Goal: Information Seeking & Learning: Learn about a topic

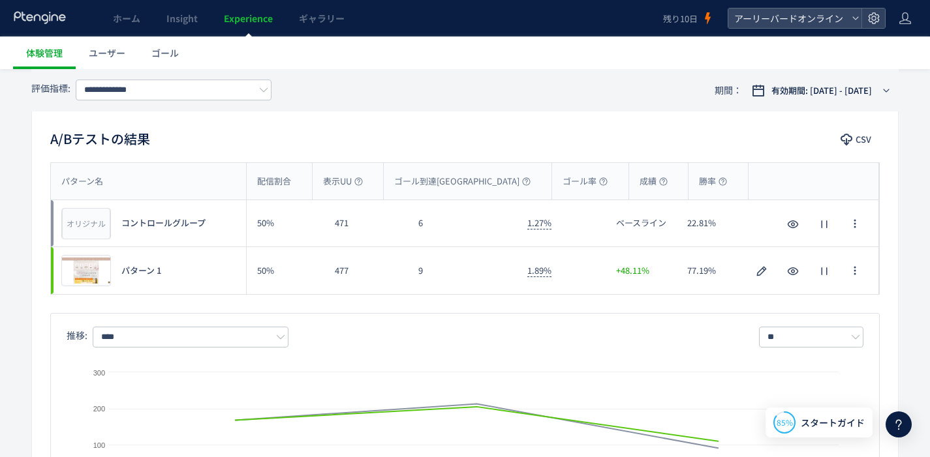
click at [265, 14] on span "Experience" at bounding box center [248, 18] width 49 height 13
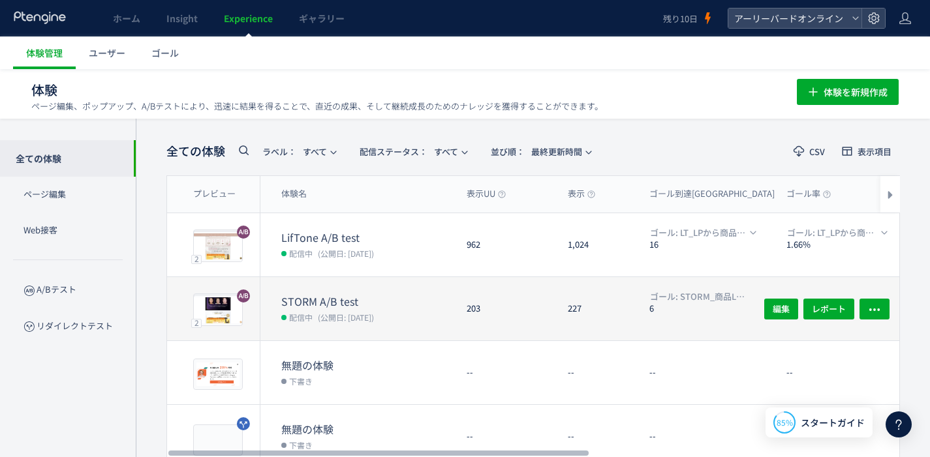
click at [333, 294] on dt "STORM A/B test" at bounding box center [368, 301] width 175 height 15
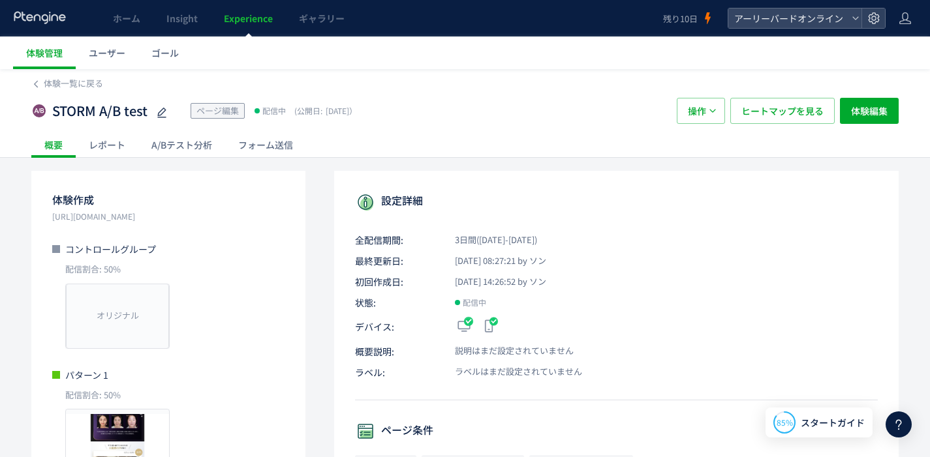
click at [207, 143] on div "A/Bテスト分析" at bounding box center [181, 145] width 87 height 26
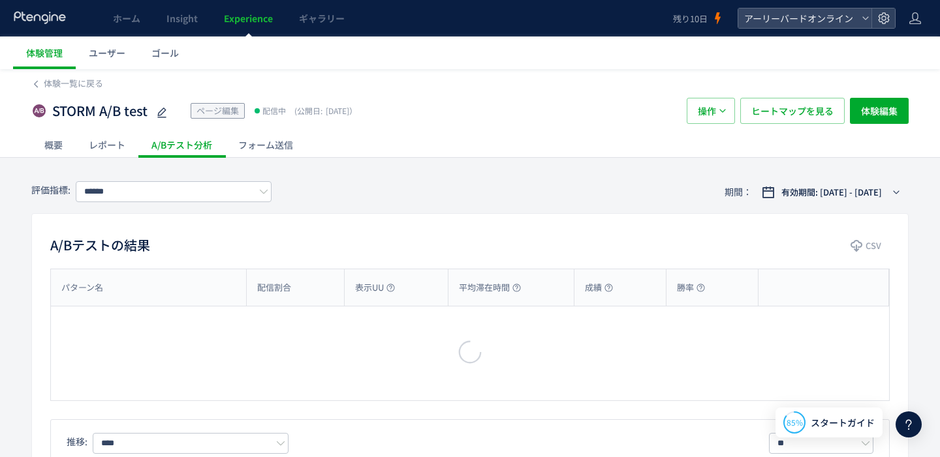
type input "**********"
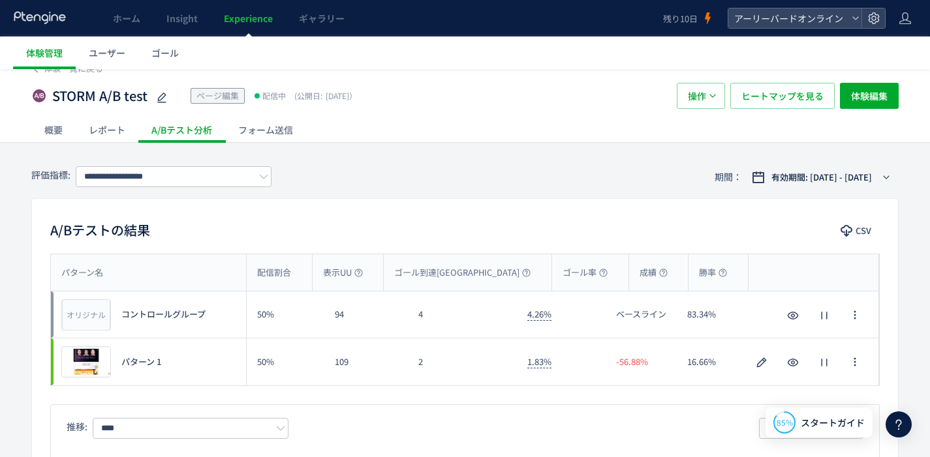
scroll to position [27, 0]
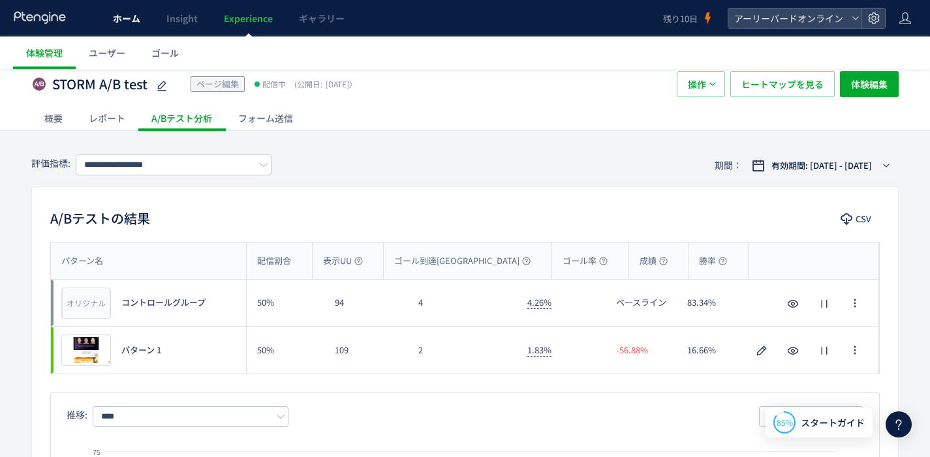
click at [129, 27] on link "ホーム" at bounding box center [127, 18] width 54 height 37
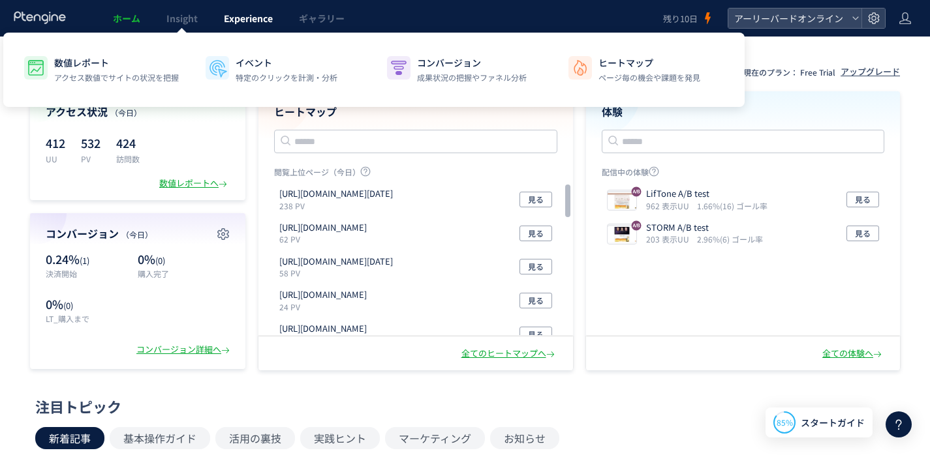
click at [244, 26] on link "Experience" at bounding box center [248, 18] width 75 height 37
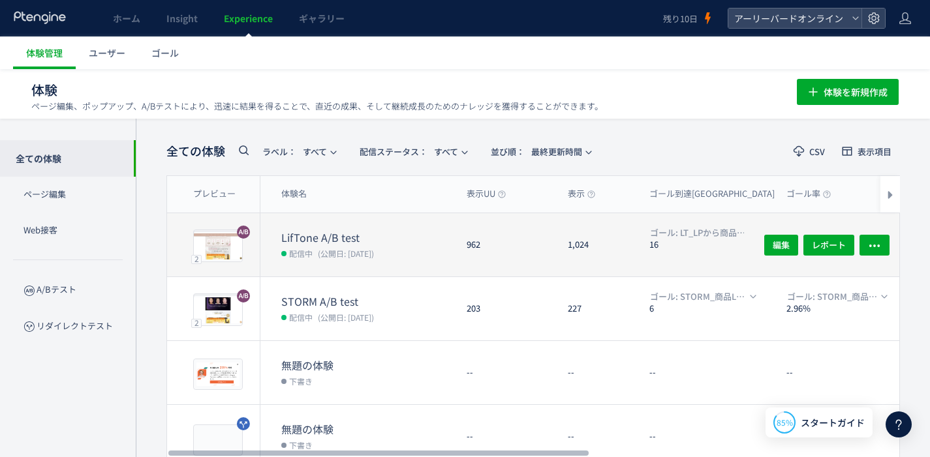
click at [345, 234] on dt "LifTone A/B test" at bounding box center [368, 237] width 175 height 15
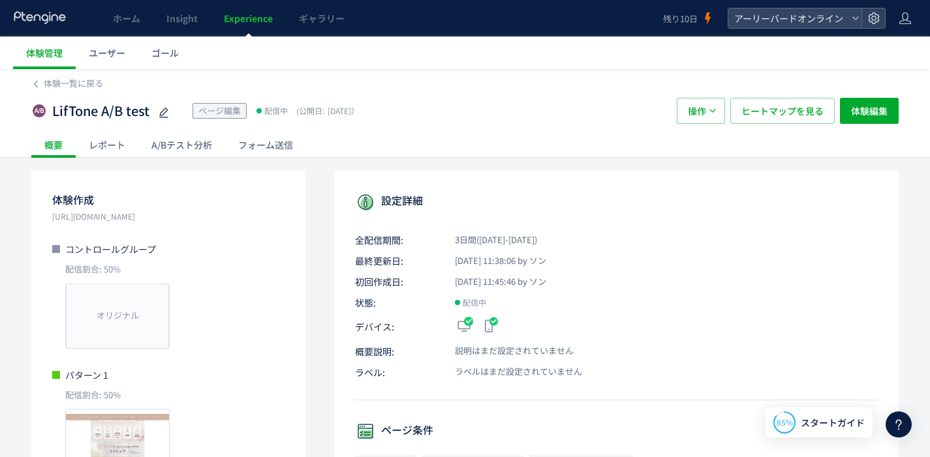
click at [191, 153] on div "A/Bテスト分析" at bounding box center [181, 145] width 87 height 26
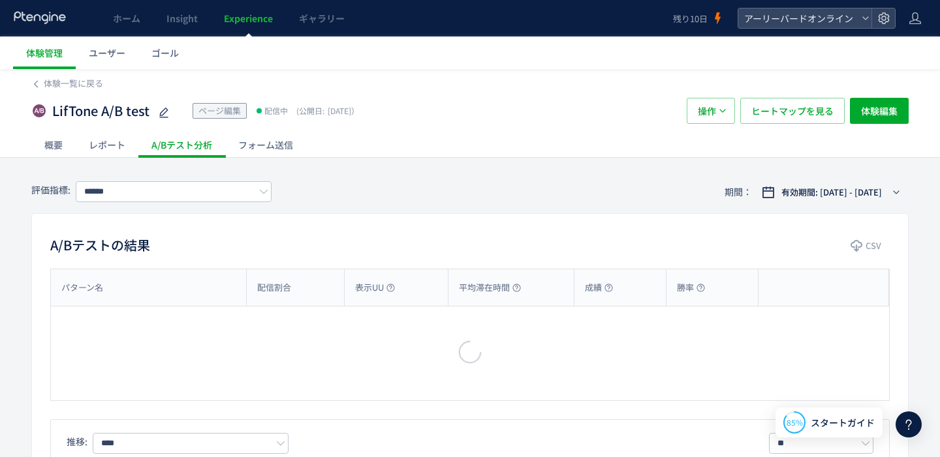
type input "**********"
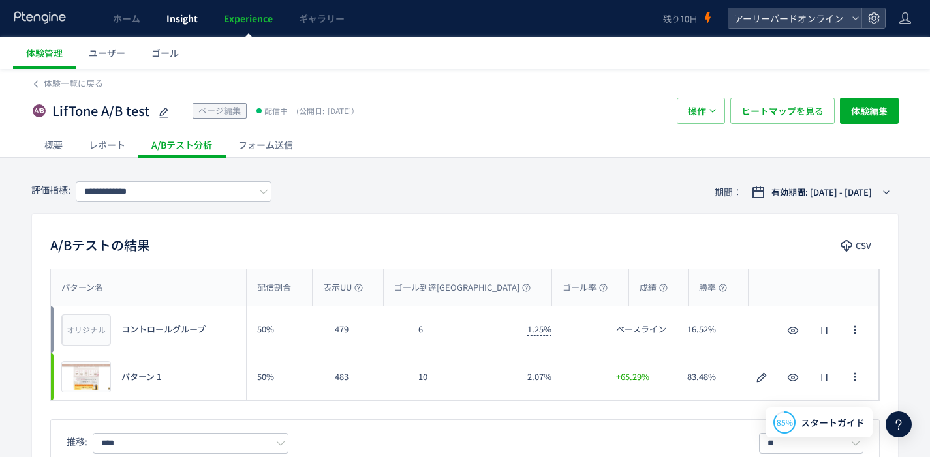
click at [181, 24] on span "Insight" at bounding box center [181, 18] width 31 height 13
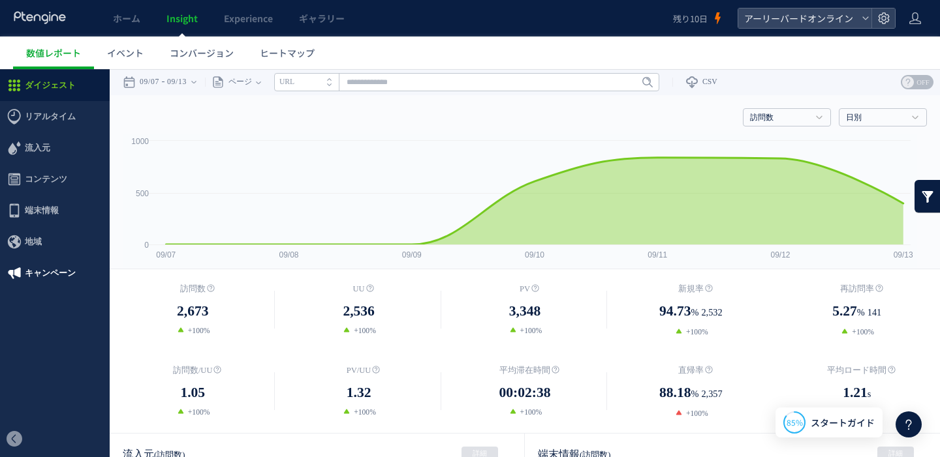
click at [75, 267] on span "キャンペーン" at bounding box center [55, 273] width 110 height 31
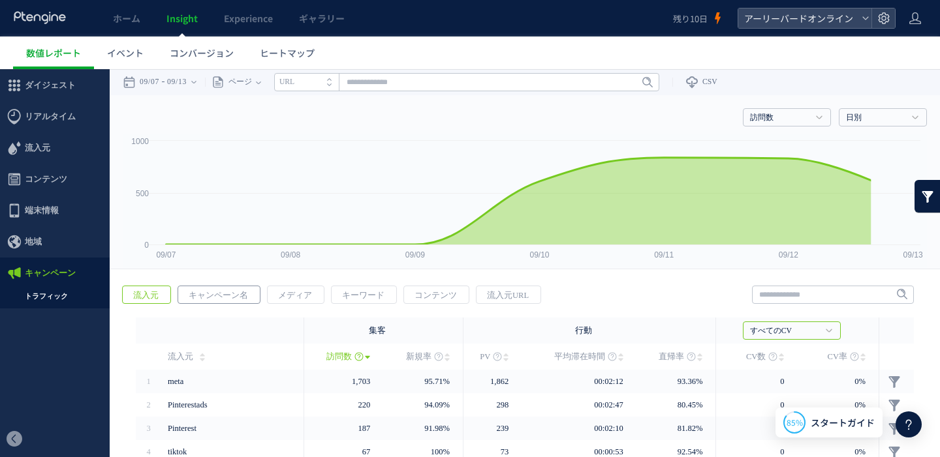
click at [233, 296] on span "キャンペーン名" at bounding box center [218, 295] width 80 height 18
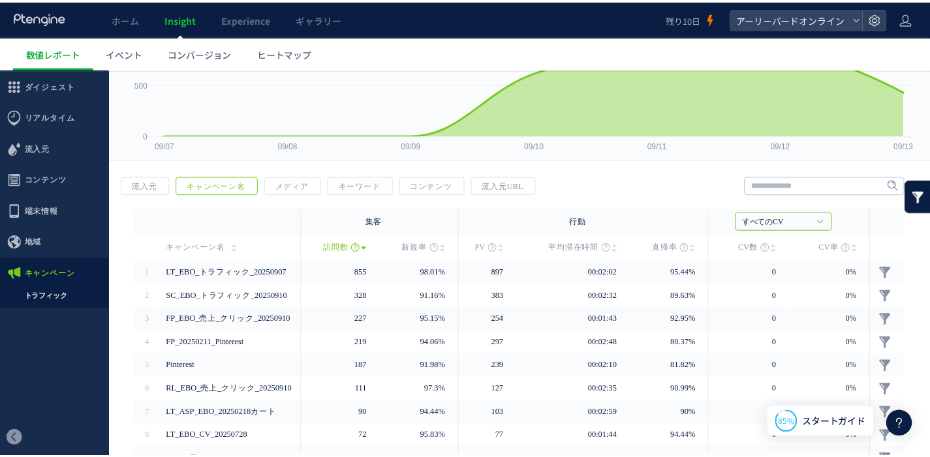
scroll to position [127, 0]
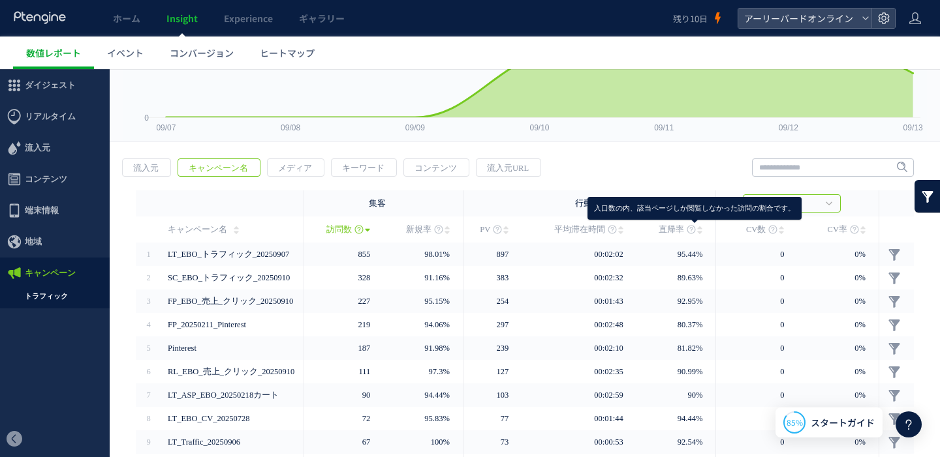
click at [692, 230] on icon at bounding box center [691, 229] width 9 height 9
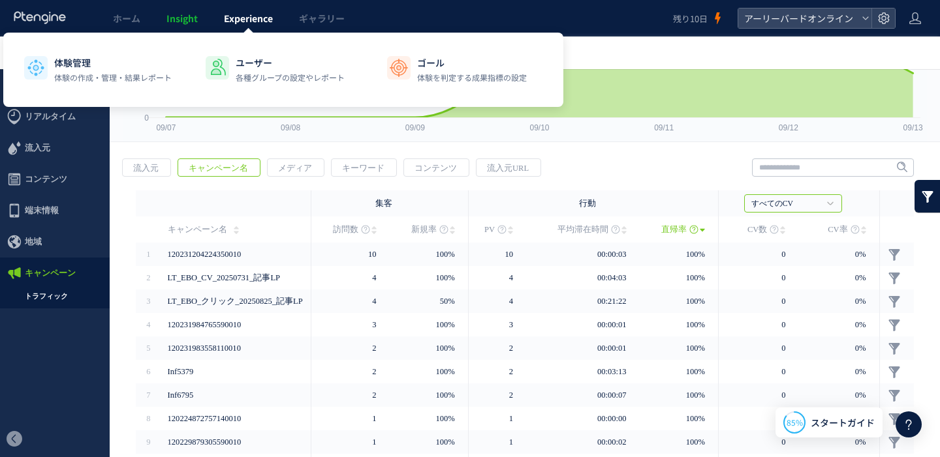
click at [249, 25] on link "Experience" at bounding box center [248, 18] width 75 height 37
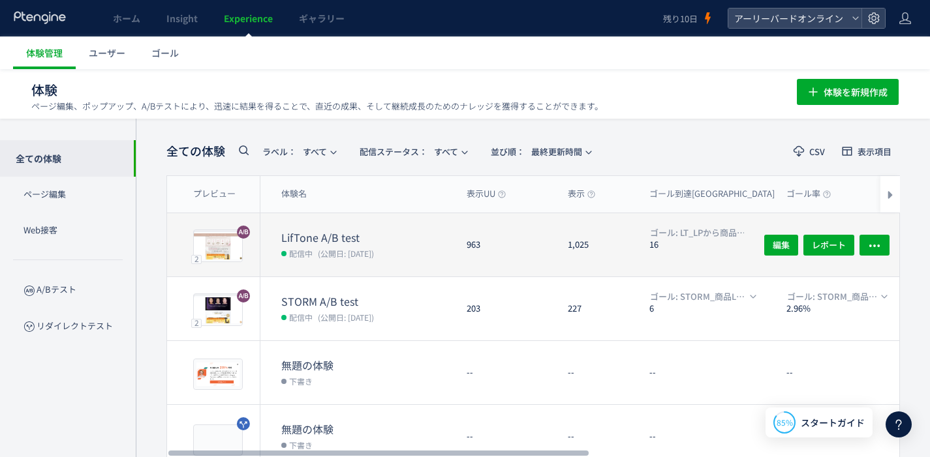
click at [339, 250] on span "(公開日: [DATE])" at bounding box center [346, 253] width 56 height 11
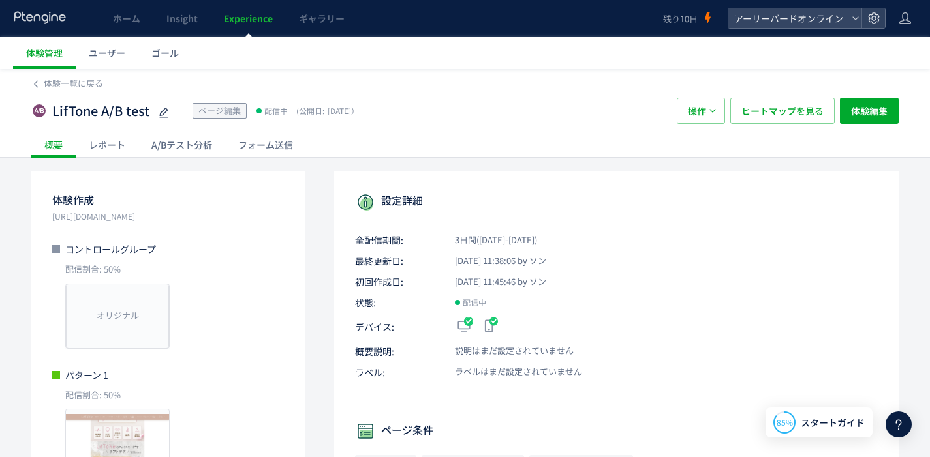
scroll to position [3, 0]
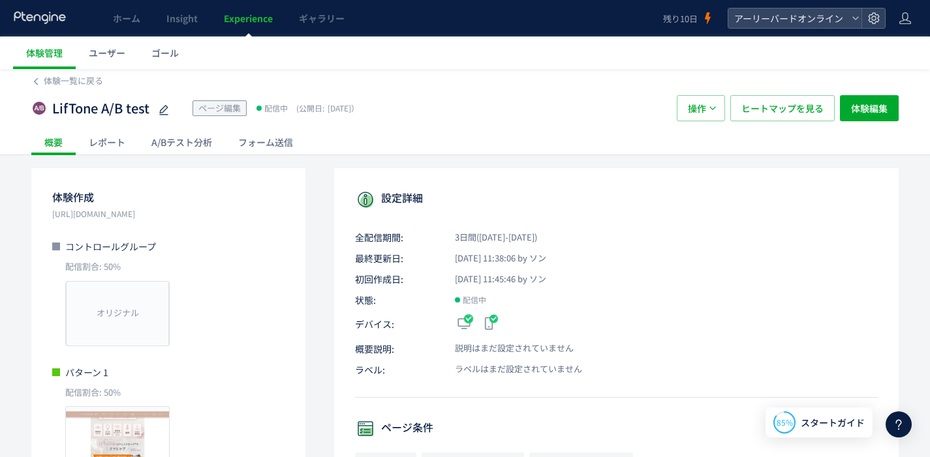
click at [201, 140] on div "A/Bテスト分析" at bounding box center [181, 142] width 87 height 26
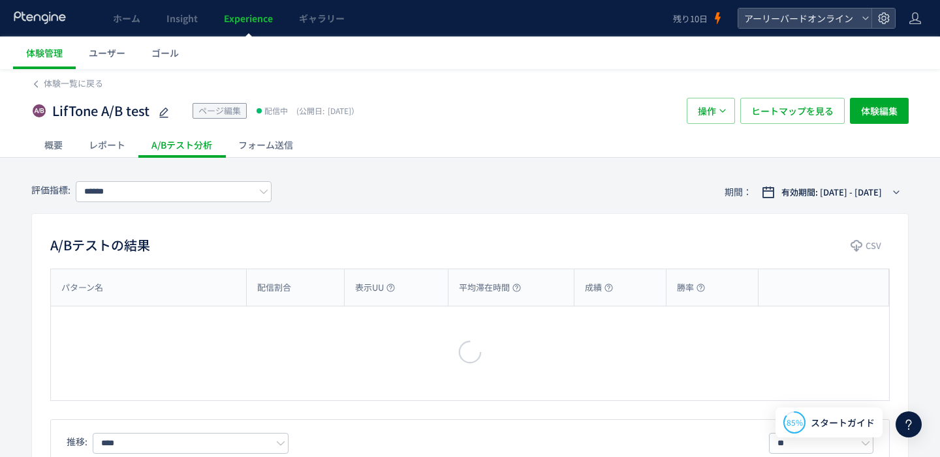
type input "**********"
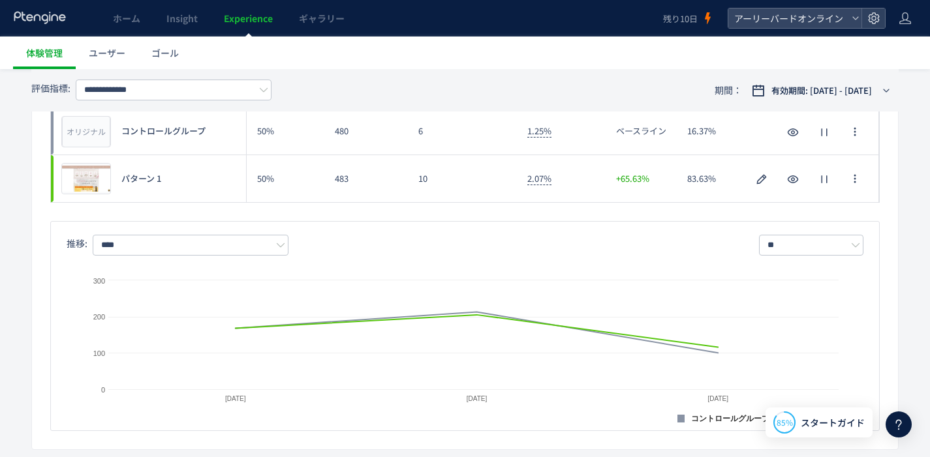
scroll to position [70, 0]
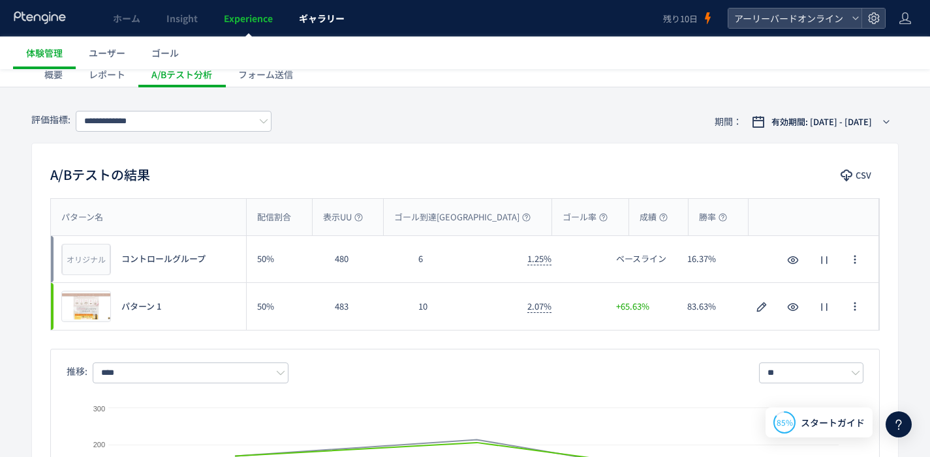
click at [303, 20] on span "ギャラリー" at bounding box center [322, 18] width 46 height 13
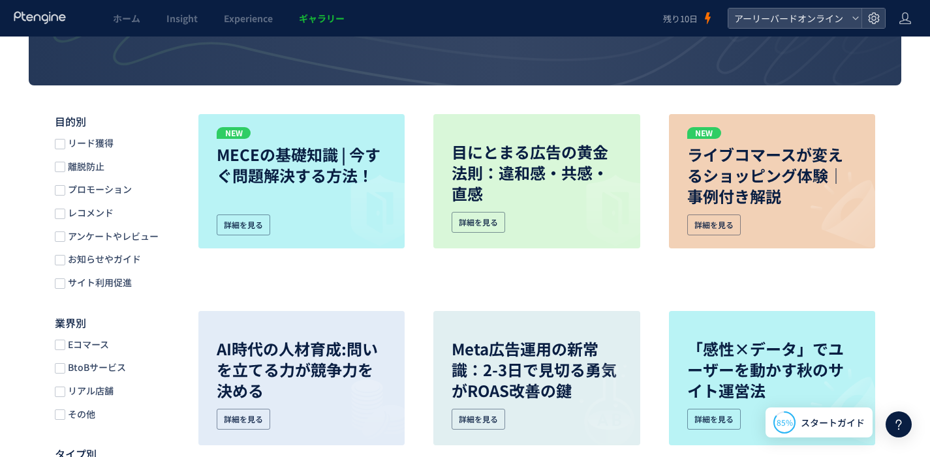
scroll to position [181, 0]
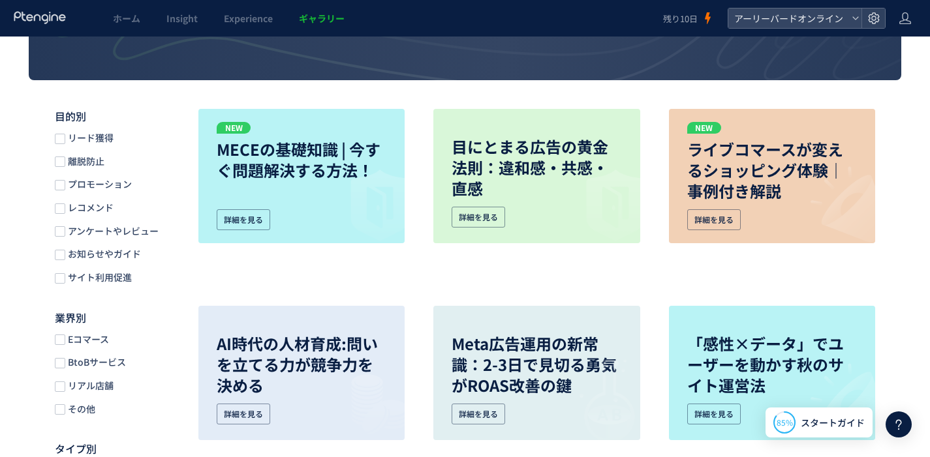
click at [87, 232] on span "アンケートやレビュー" at bounding box center [111, 231] width 93 height 12
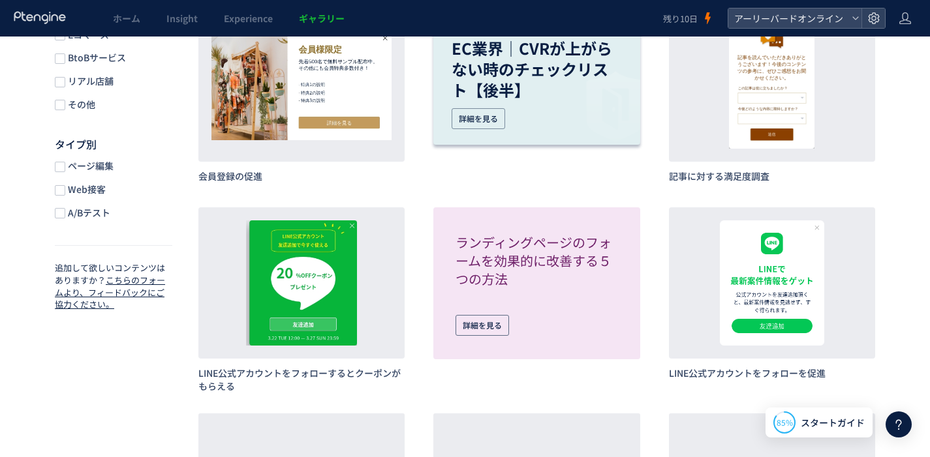
scroll to position [538, 0]
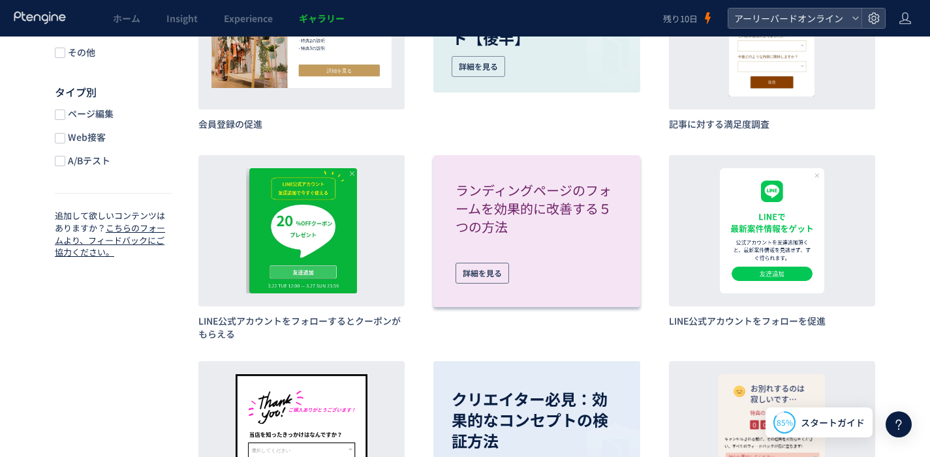
click at [532, 244] on div "ランディングページのフォームを効果的に改善する５つの方法 詳細を見る" at bounding box center [536, 231] width 180 height 126
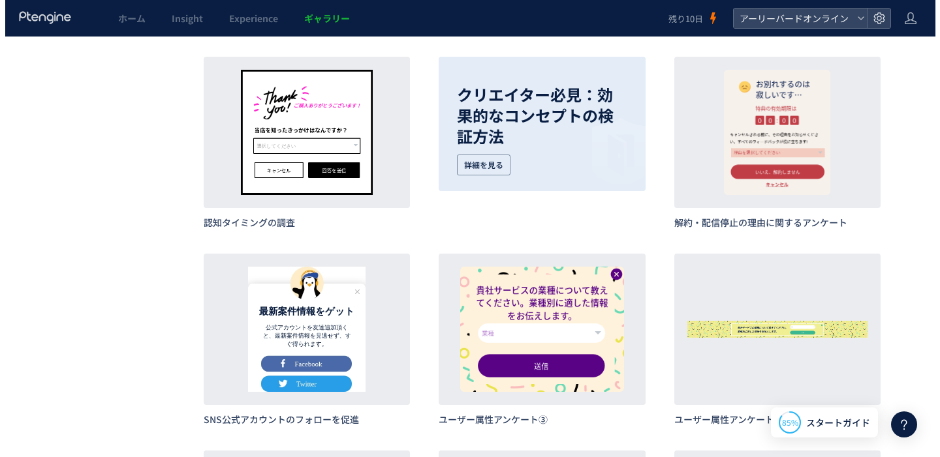
scroll to position [866, 0]
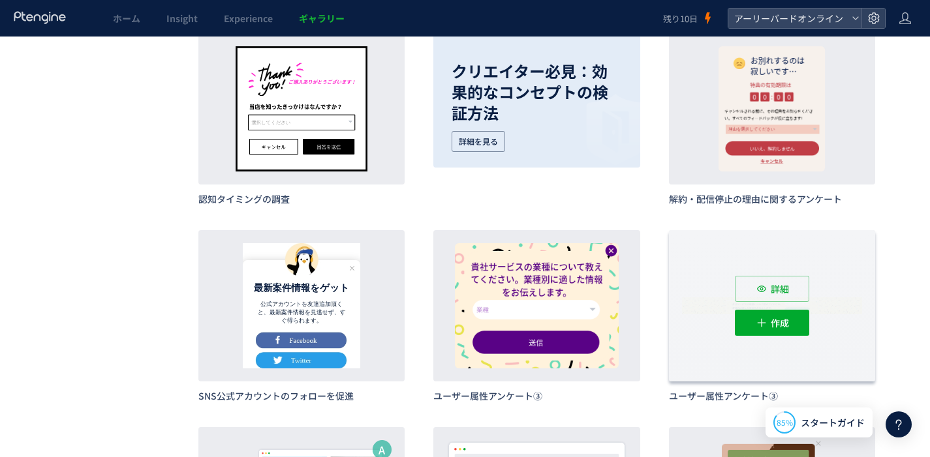
click at [855, 324] on div "詳細 作成" at bounding box center [772, 305] width 206 height 151
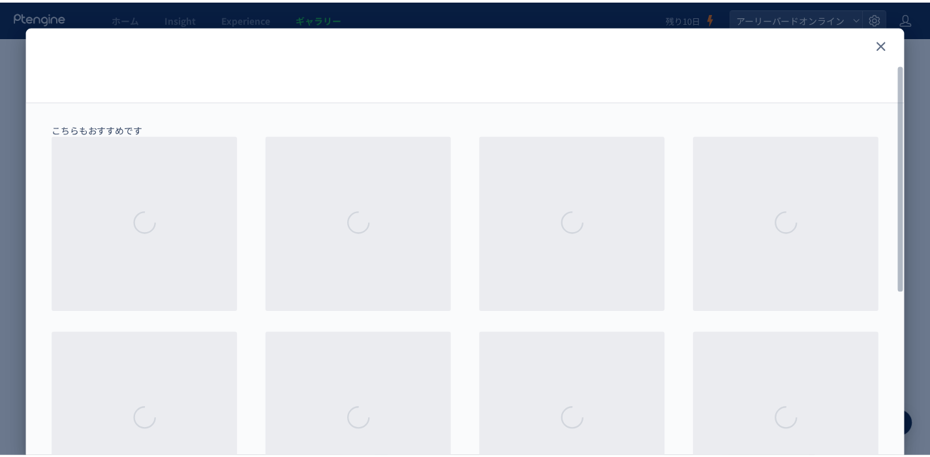
scroll to position [333, 0]
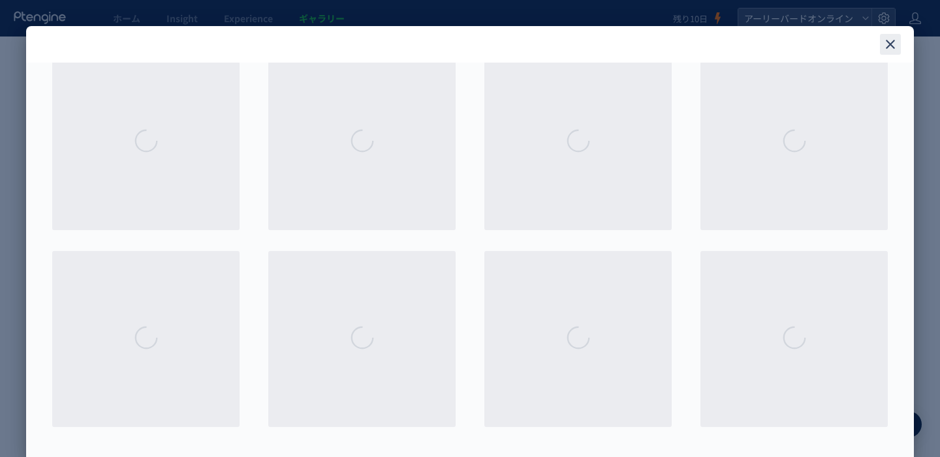
click at [893, 49] on icon "close" at bounding box center [890, 45] width 16 height 16
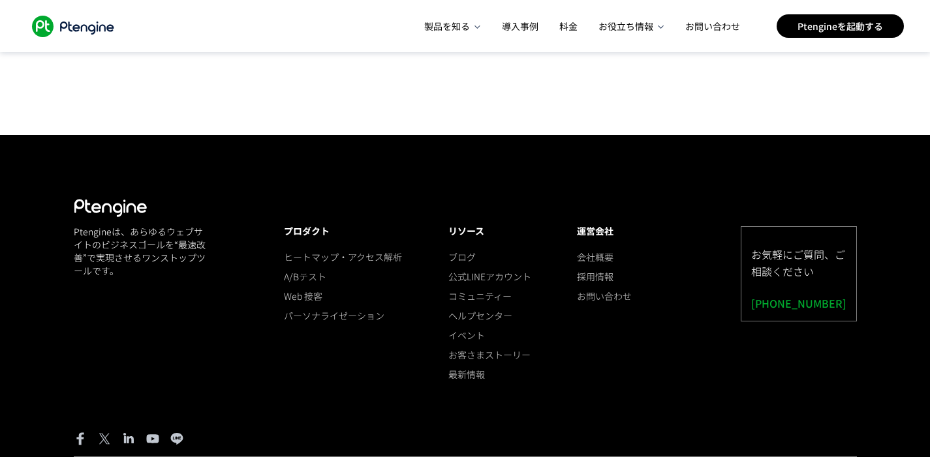
scroll to position [1431, 0]
